Goal: Information Seeking & Learning: Learn about a topic

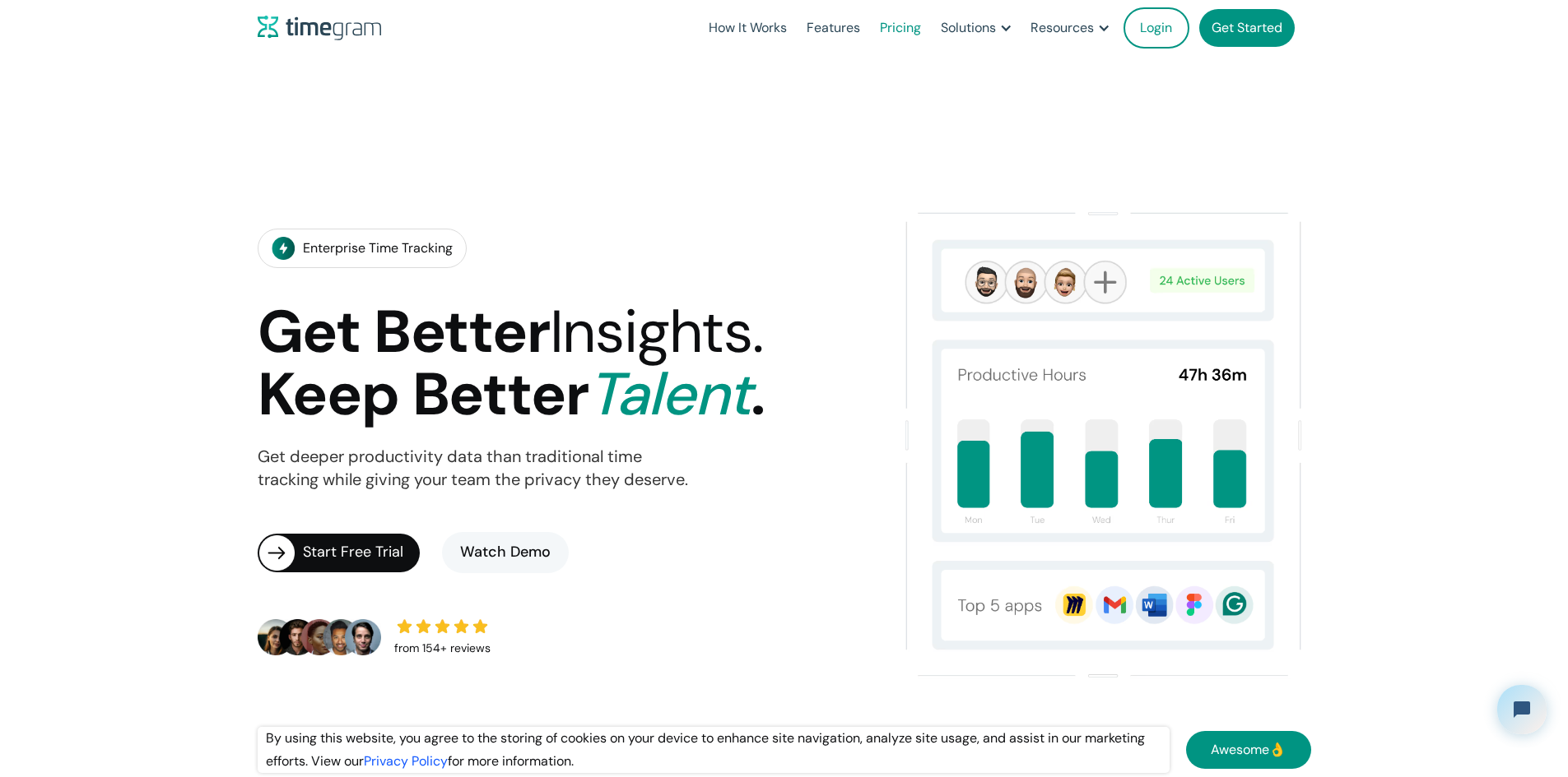
click at [870, 35] on link "Pricing" at bounding box center [900, 27] width 60 height 56
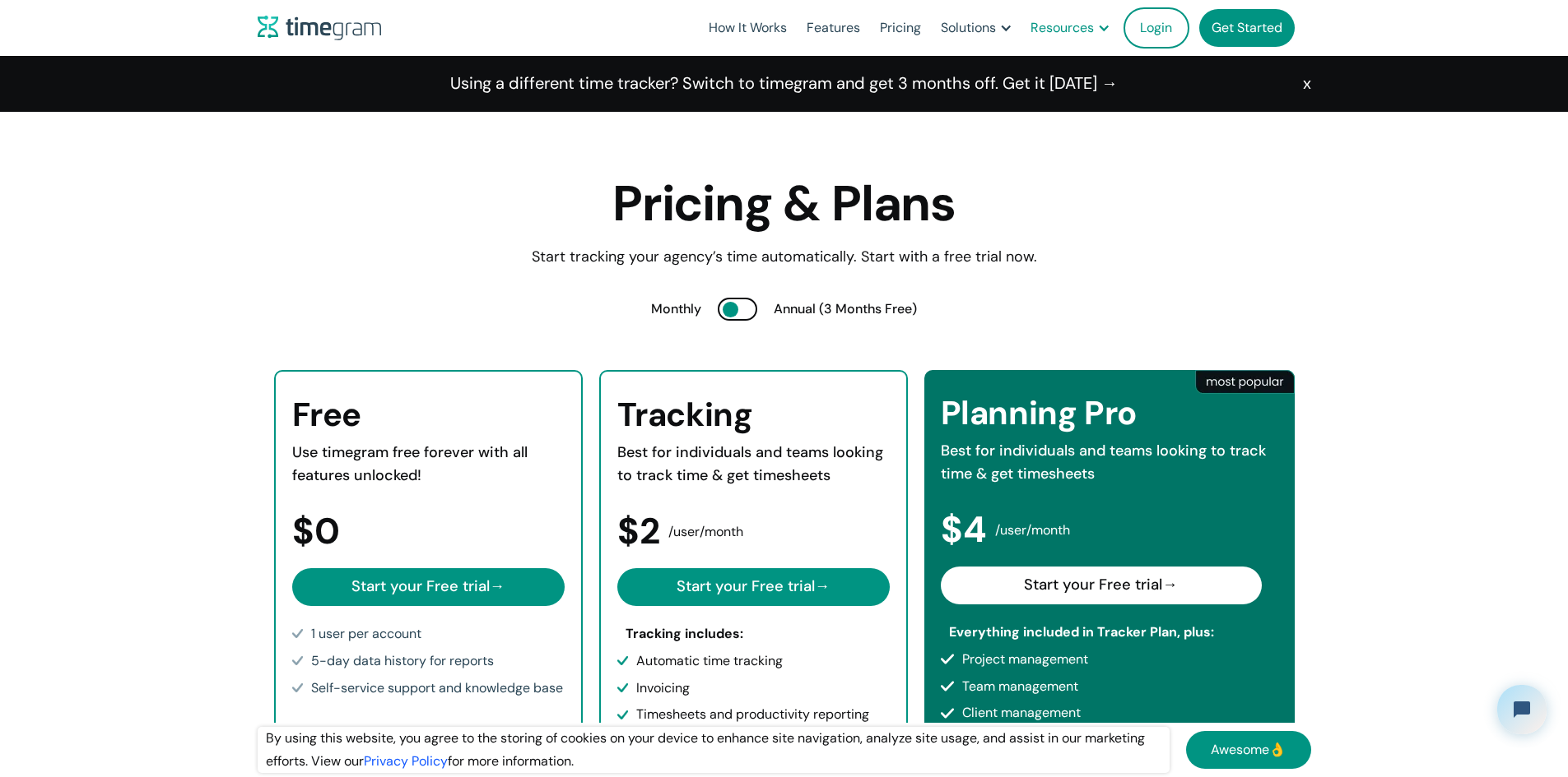
click at [1034, 30] on div "Resources" at bounding box center [1062, 27] width 63 height 23
click at [960, 31] on div "Solutions" at bounding box center [968, 27] width 55 height 23
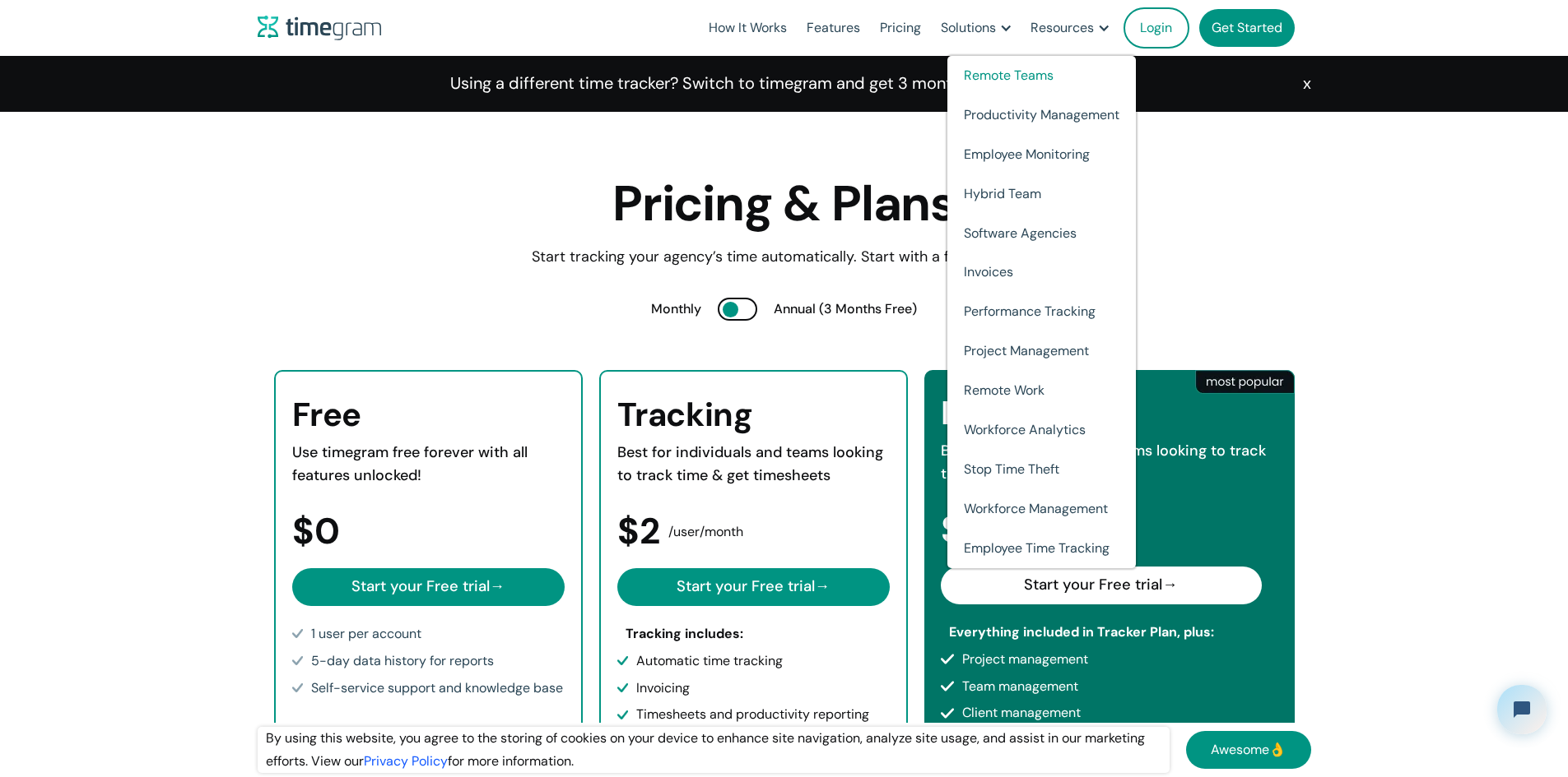
click at [975, 78] on link "Remote Teams" at bounding box center [1042, 76] width 189 height 40
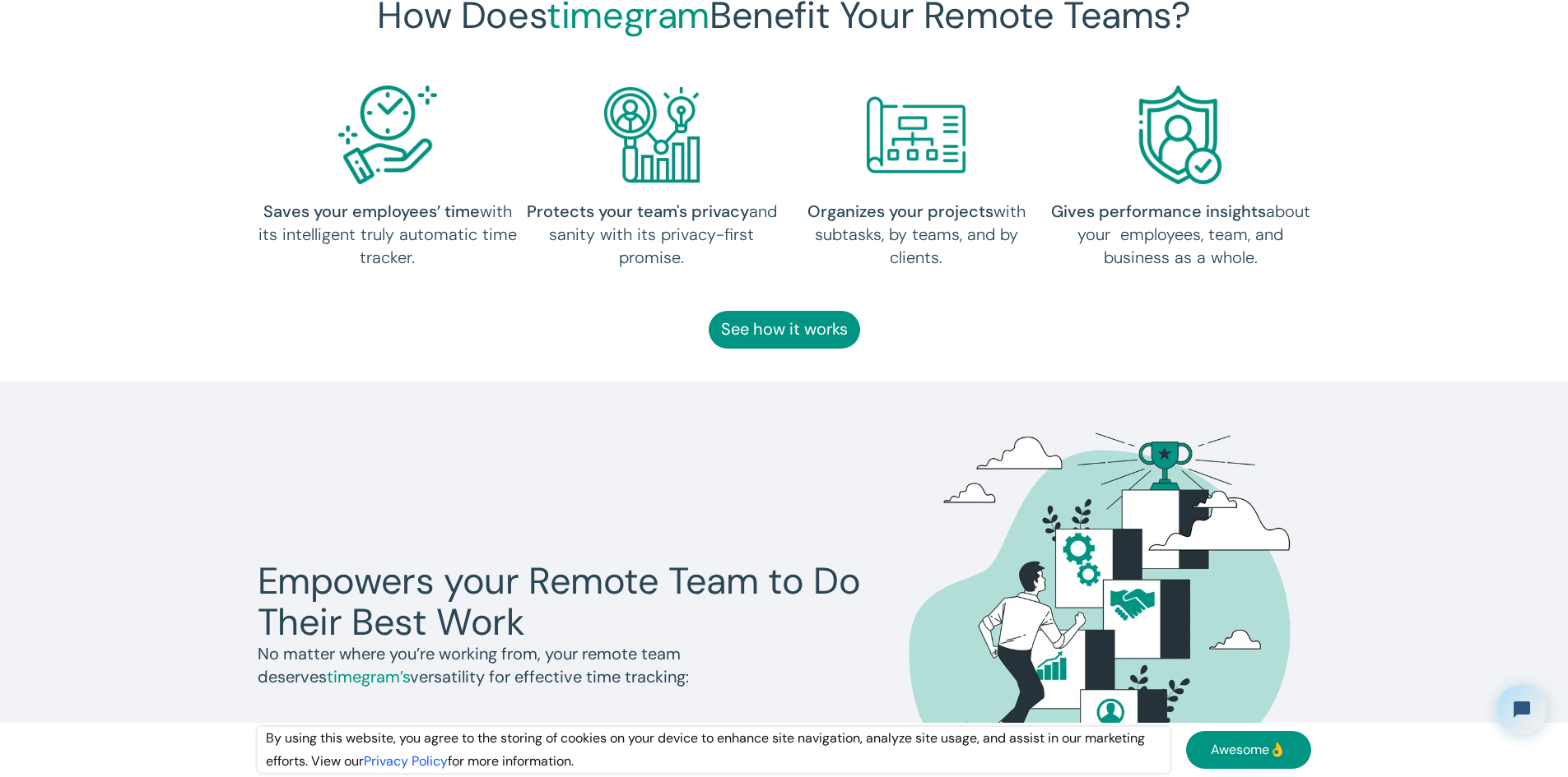
scroll to position [576, 0]
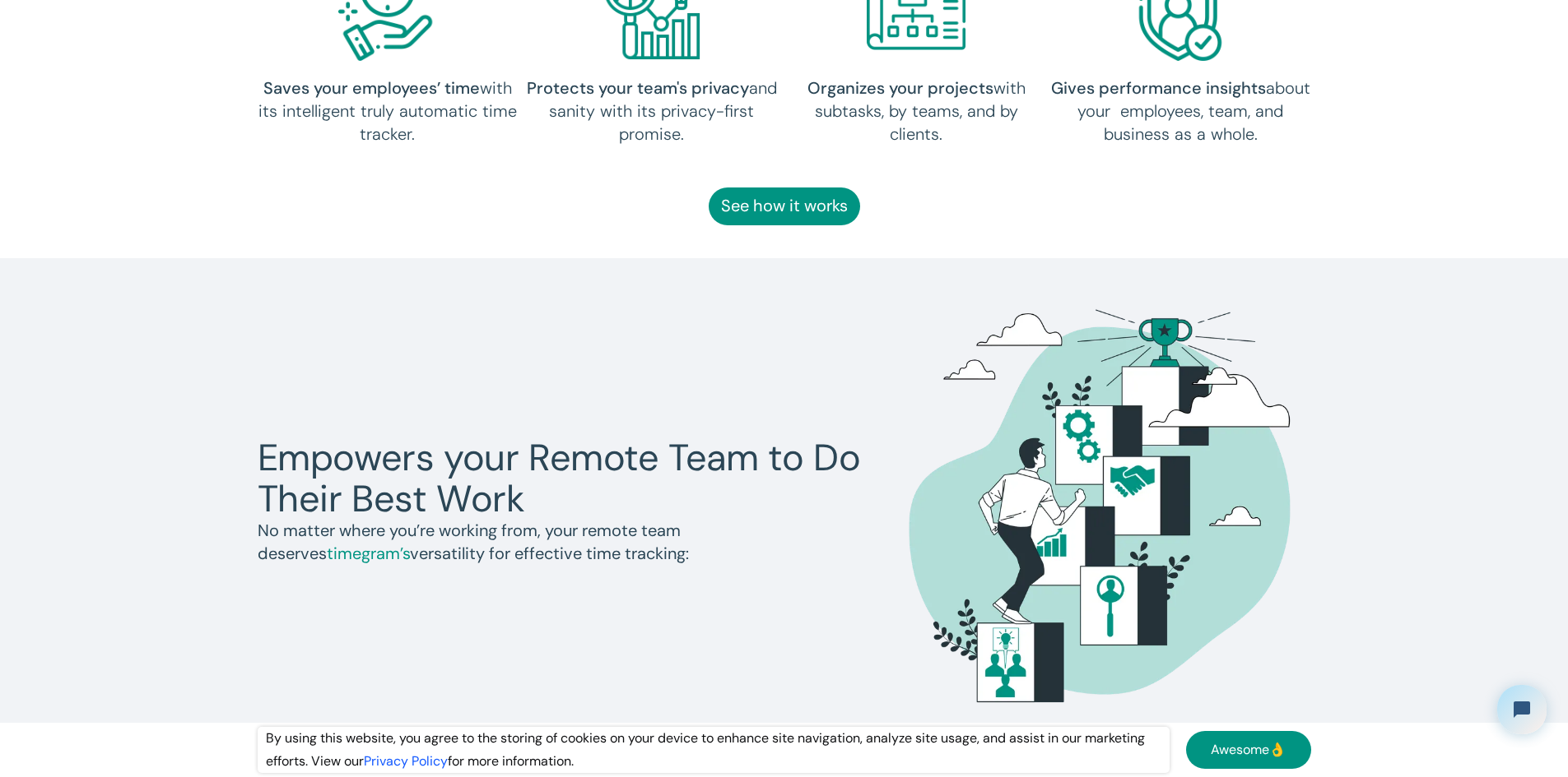
click at [760, 194] on link "See how it works" at bounding box center [784, 207] width 151 height 38
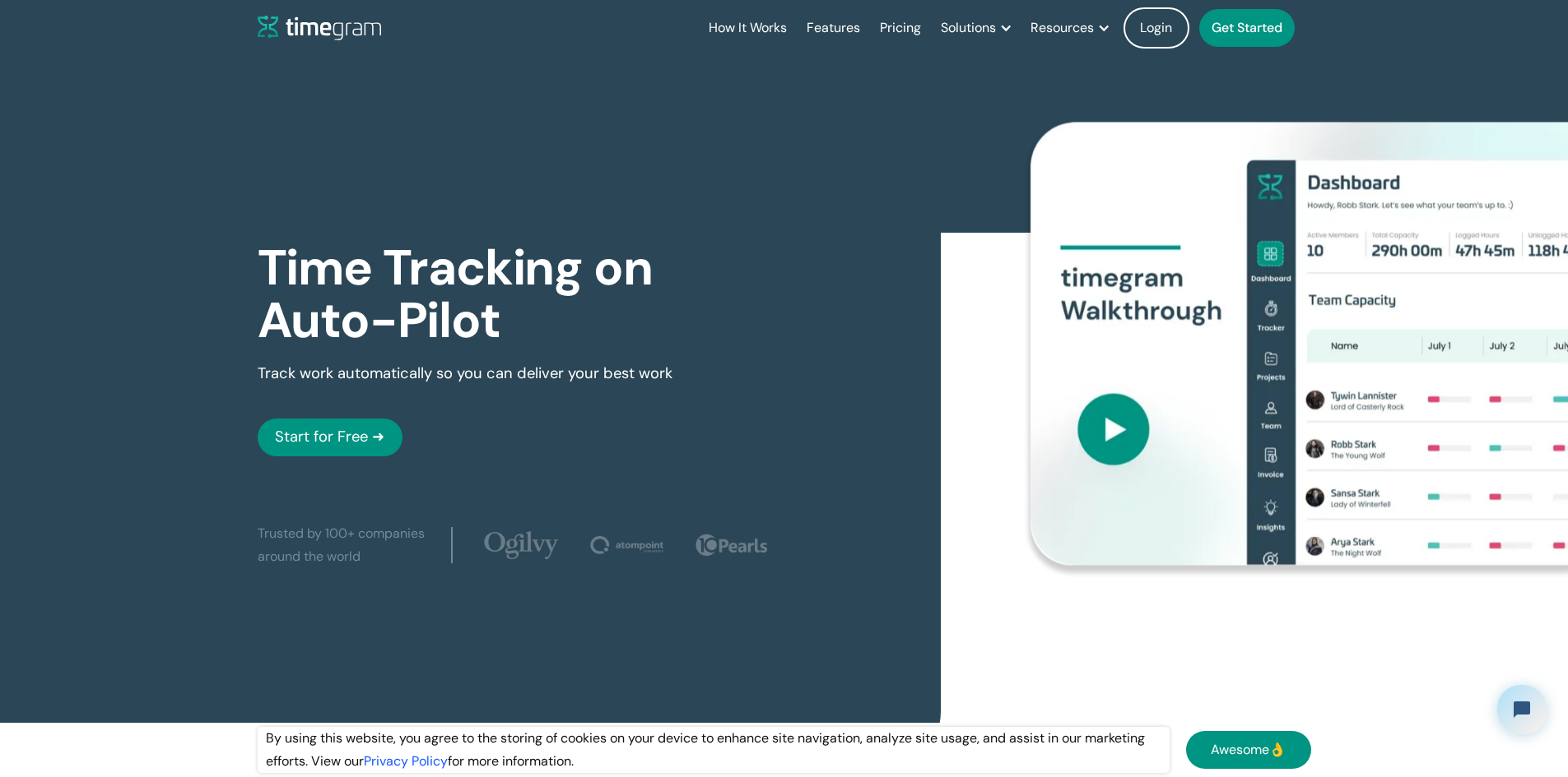
click at [1031, 452] on img at bounding box center [1301, 345] width 540 height 444
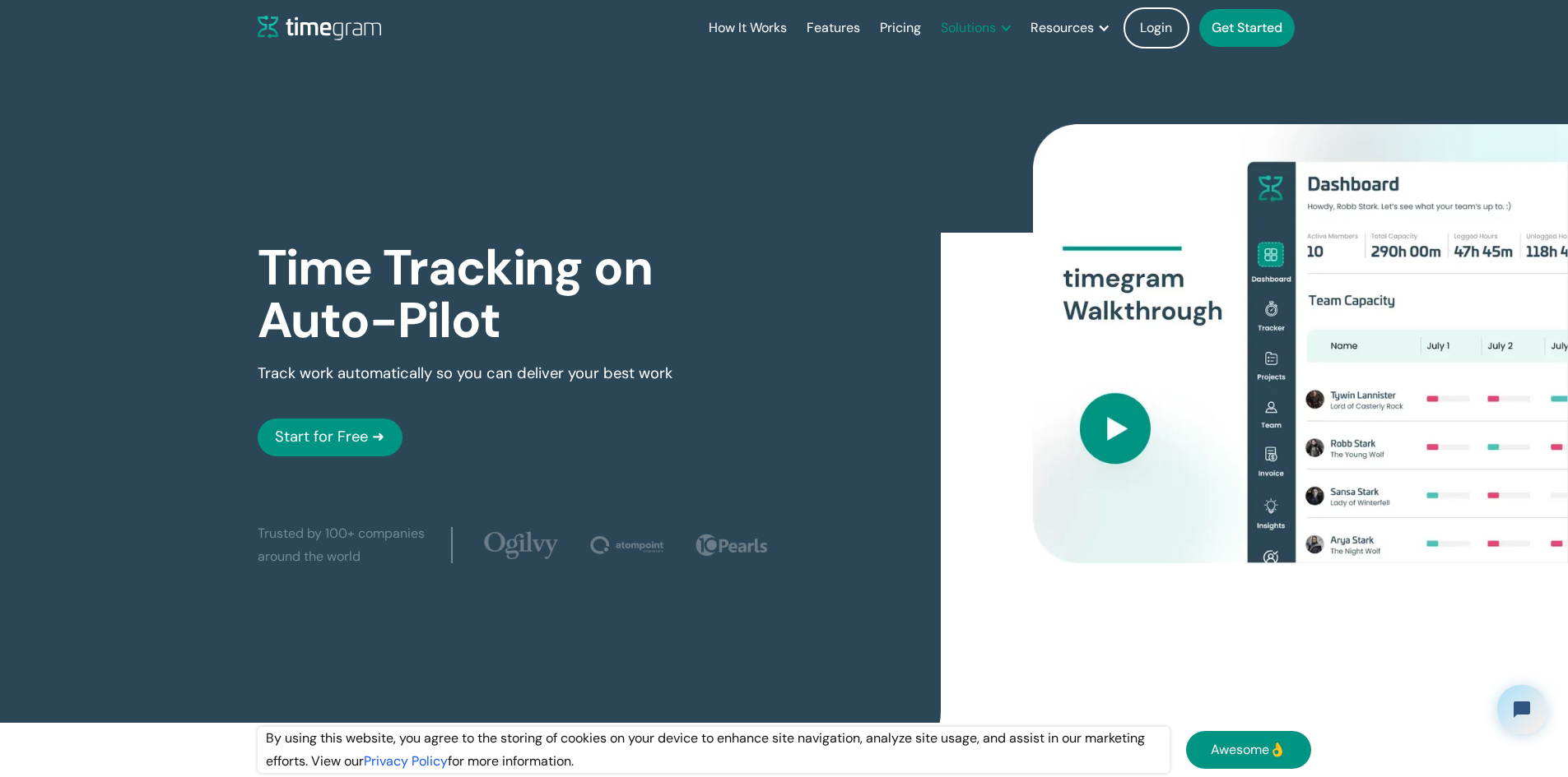
click at [946, 24] on div "Solutions" at bounding box center [968, 27] width 55 height 23
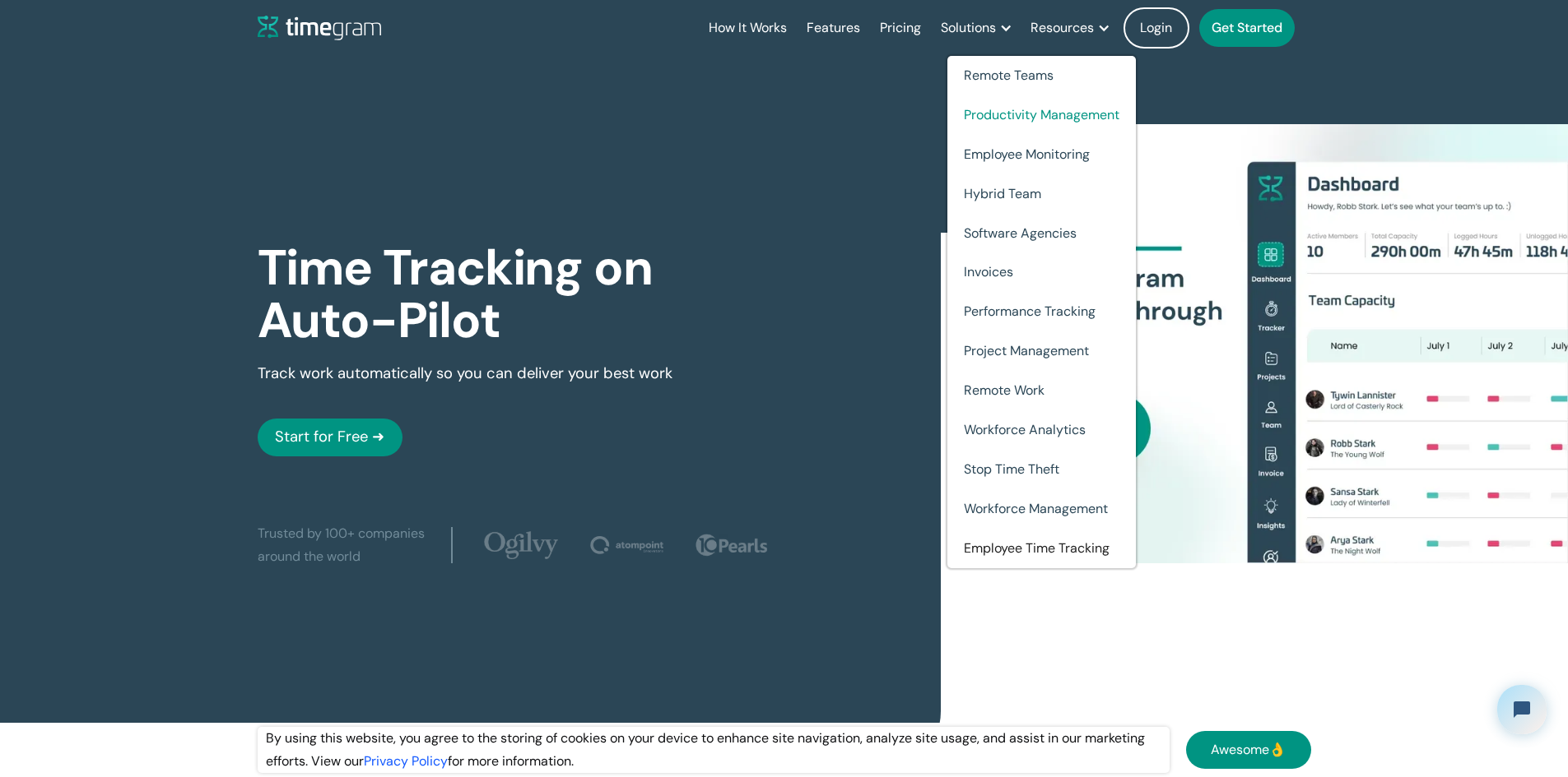
click at [962, 111] on link "Productivity Management" at bounding box center [1042, 115] width 189 height 40
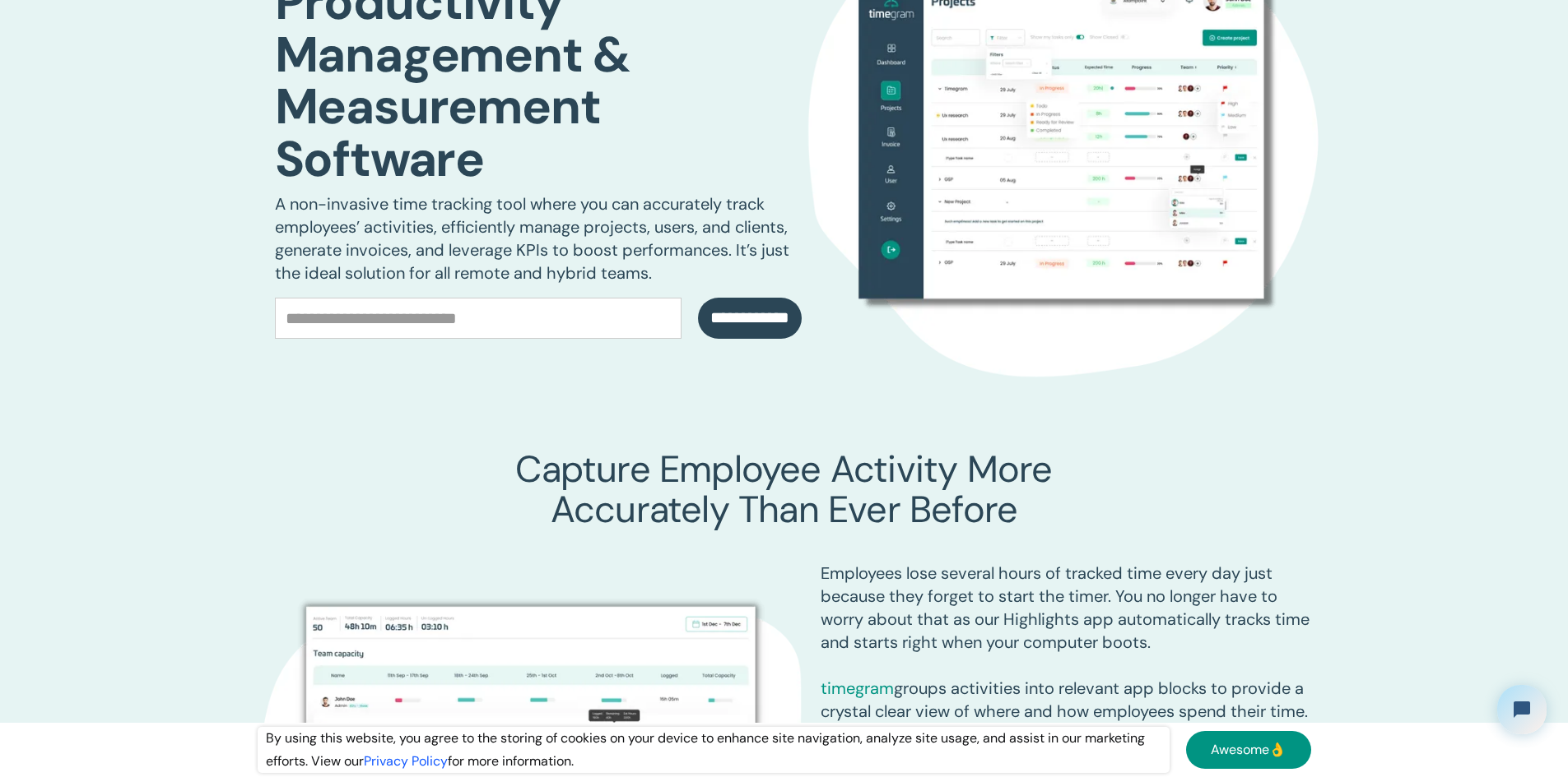
click at [1003, 279] on img at bounding box center [1060, 141] width 632 height 487
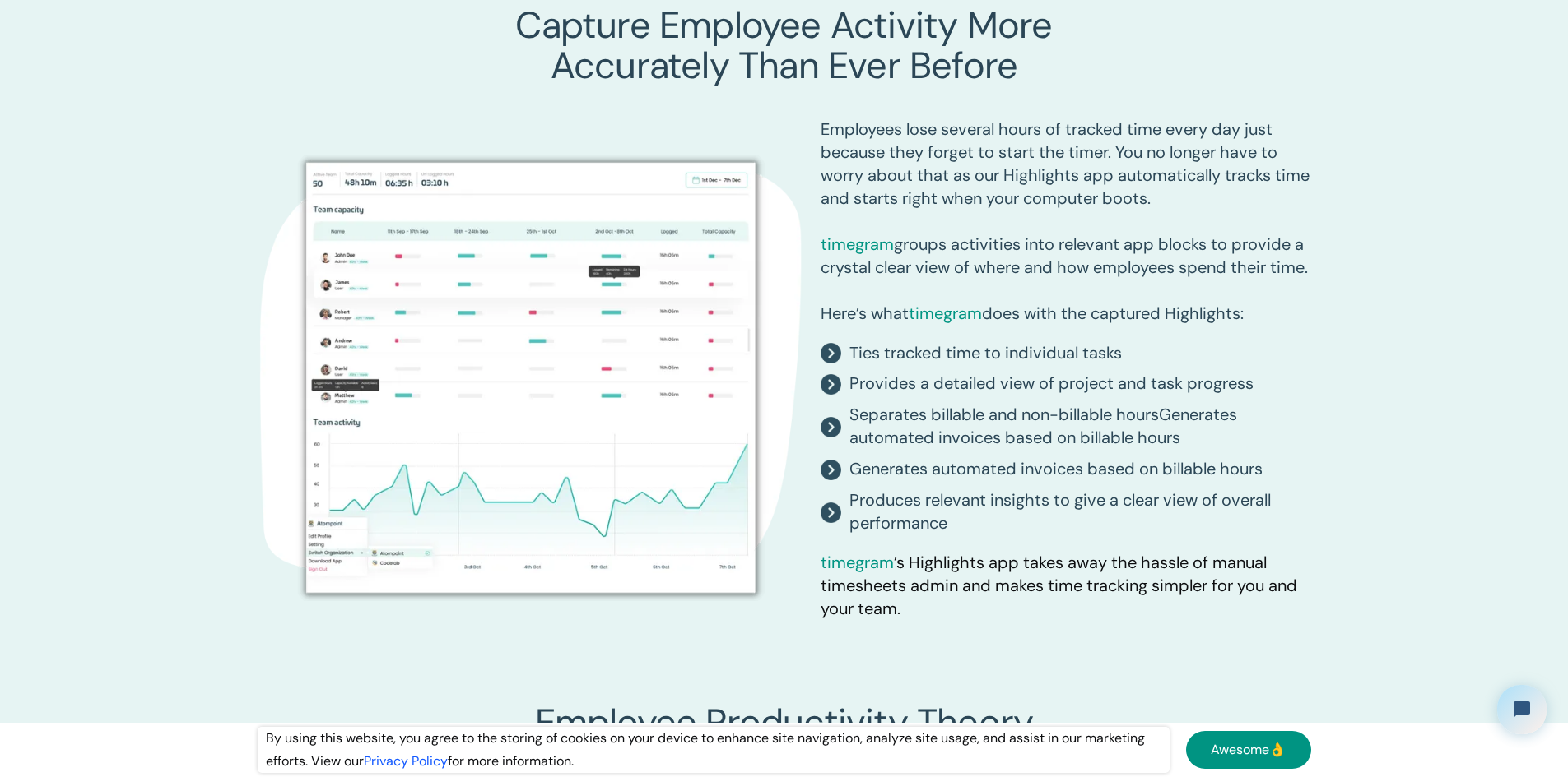
scroll to position [768, 0]
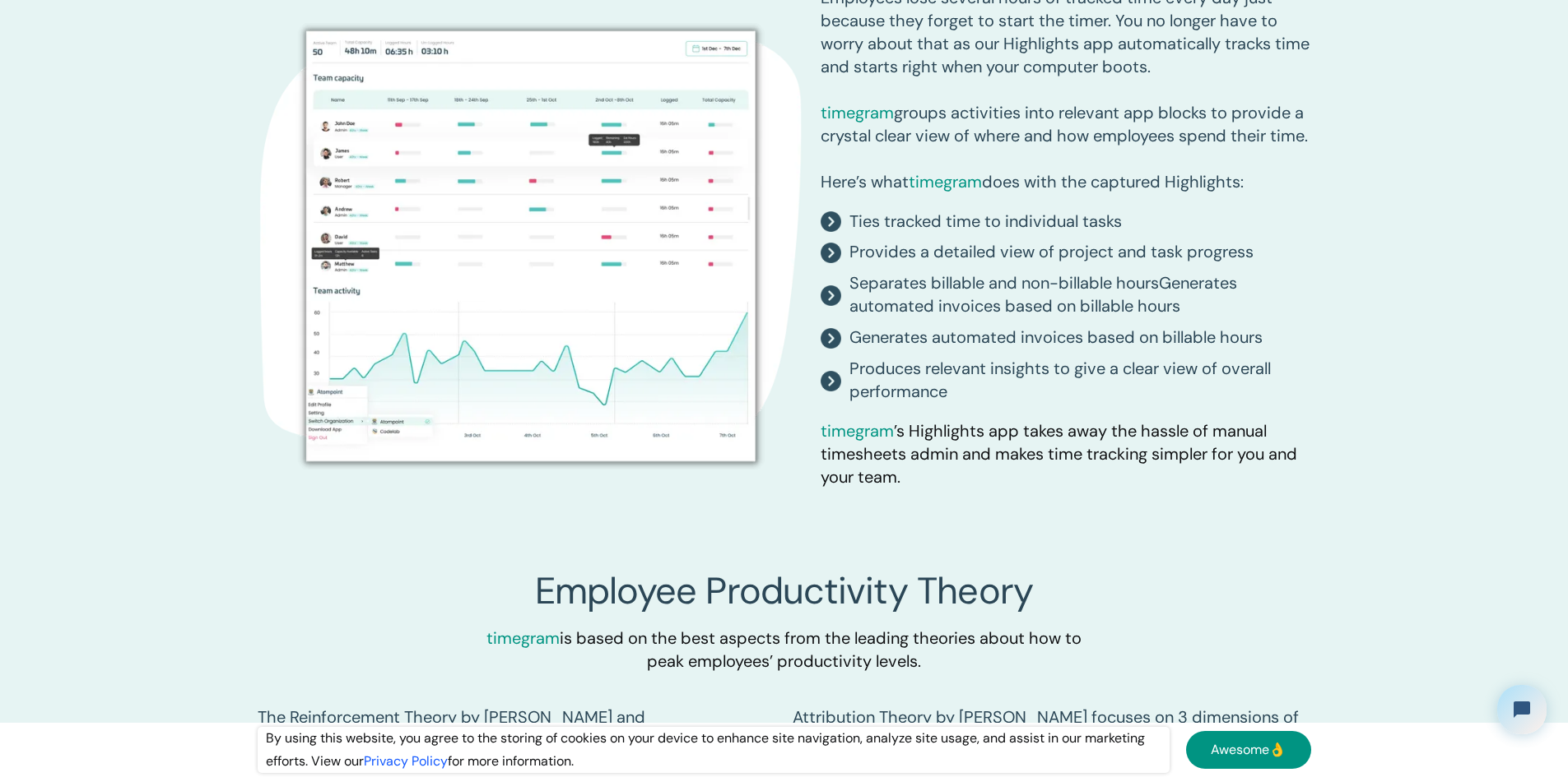
drag, startPoint x: 950, startPoint y: 491, endPoint x: 933, endPoint y: 538, distance: 50.0
click at [917, 264] on div "Provides a detailed view of project and task progress" at bounding box center [1051, 252] width 404 height 23
